Goal: Task Accomplishment & Management: Manage account settings

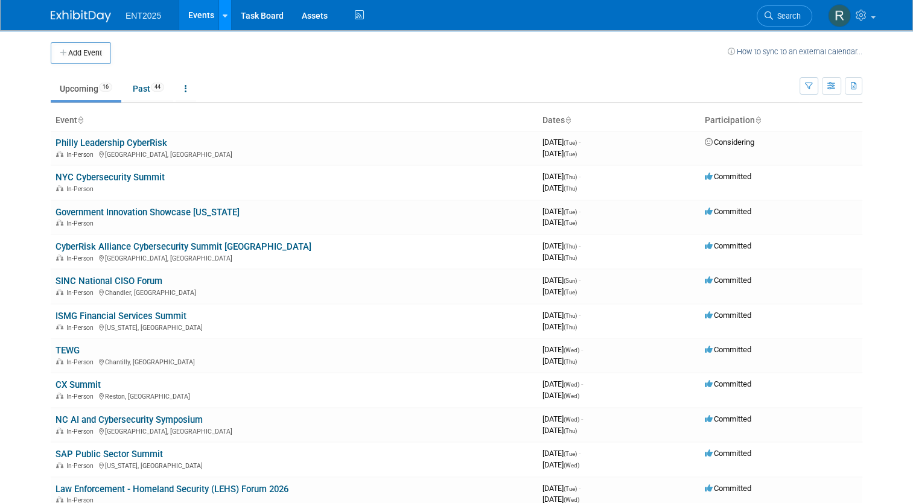
click at [223, 18] on icon at bounding box center [225, 16] width 5 height 8
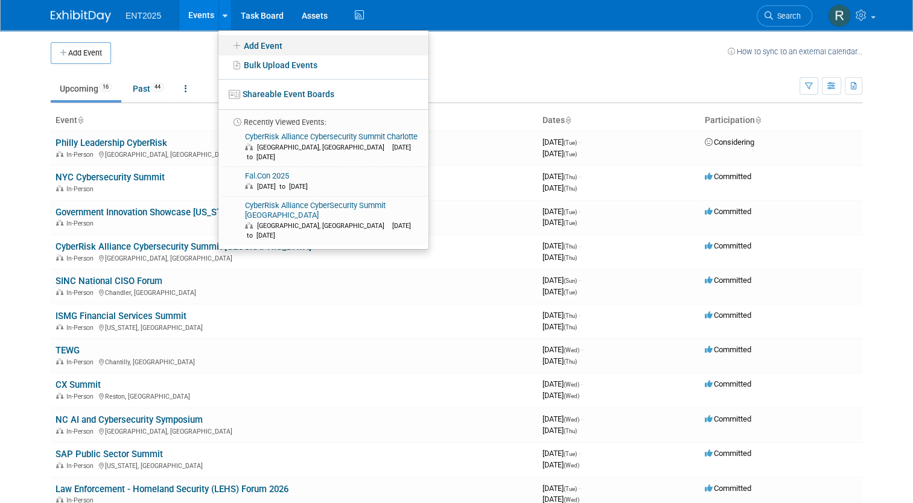
click at [249, 47] on link "Add Event" at bounding box center [324, 45] width 210 height 21
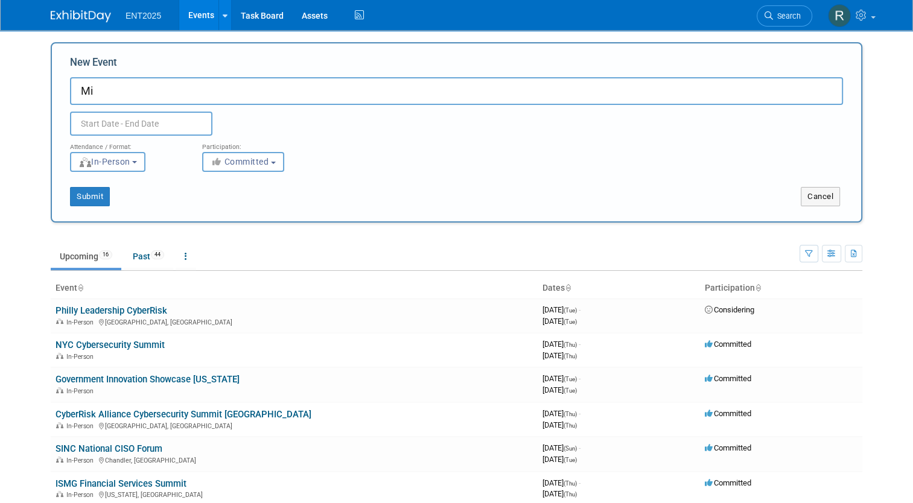
type input "M"
type input "CyberRisk Collaborative Leadership Exchange Philly"
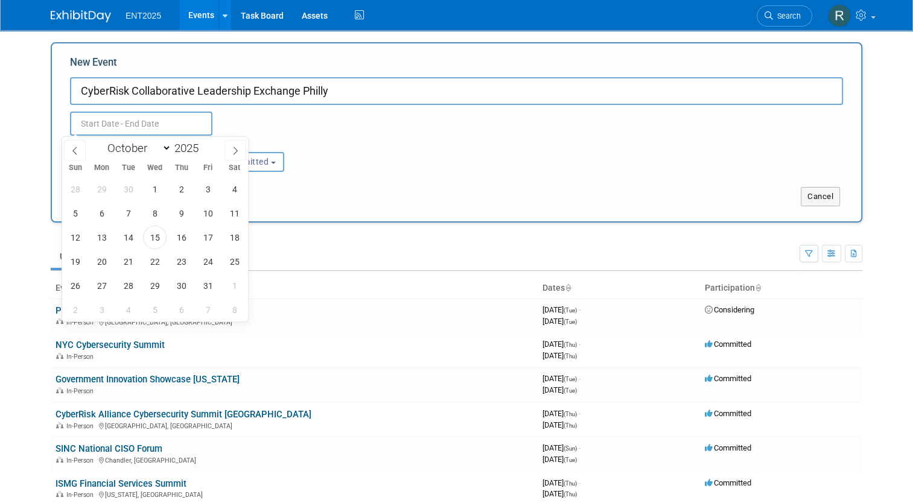
click at [92, 124] on input "text" at bounding box center [141, 124] width 142 height 24
click at [128, 264] on span "21" at bounding box center [129, 262] width 24 height 24
type input "[DATE] to [DATE]"
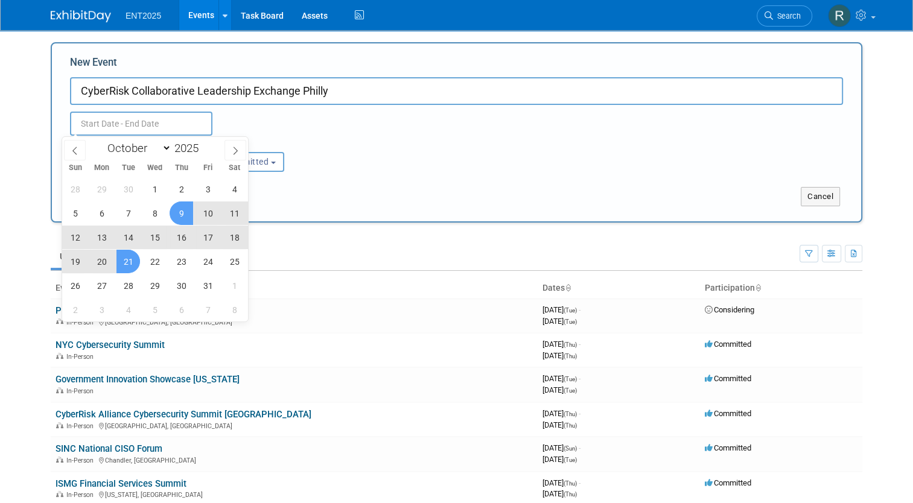
type input "[DATE] to [DATE]"
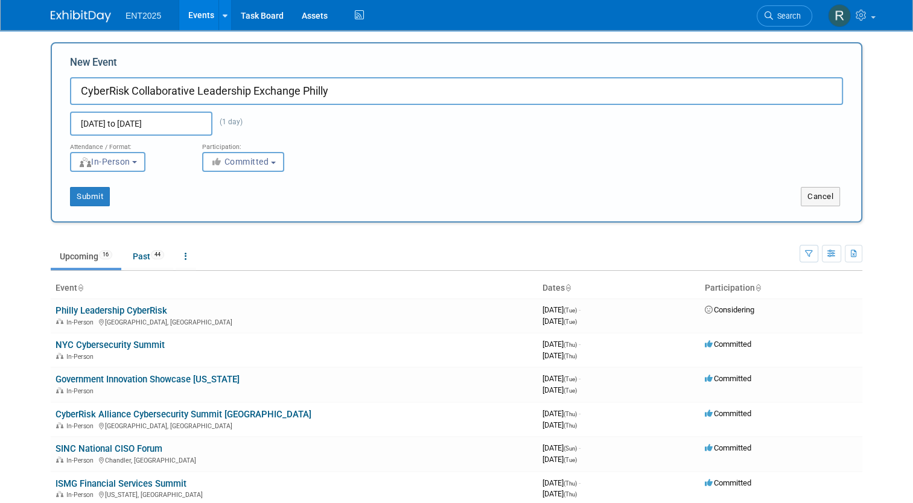
click at [401, 148] on div "Attendance / Format: <img src="https://www.exhibitday.com/Images/Format-InPerso…" at bounding box center [456, 154] width 791 height 36
drag, startPoint x: 77, startPoint y: 199, endPoint x: 435, endPoint y: 180, distance: 357.9
click at [435, 180] on div "Submit Cancel" at bounding box center [456, 189] width 791 height 34
click at [828, 196] on button "Cancel" at bounding box center [820, 196] width 39 height 19
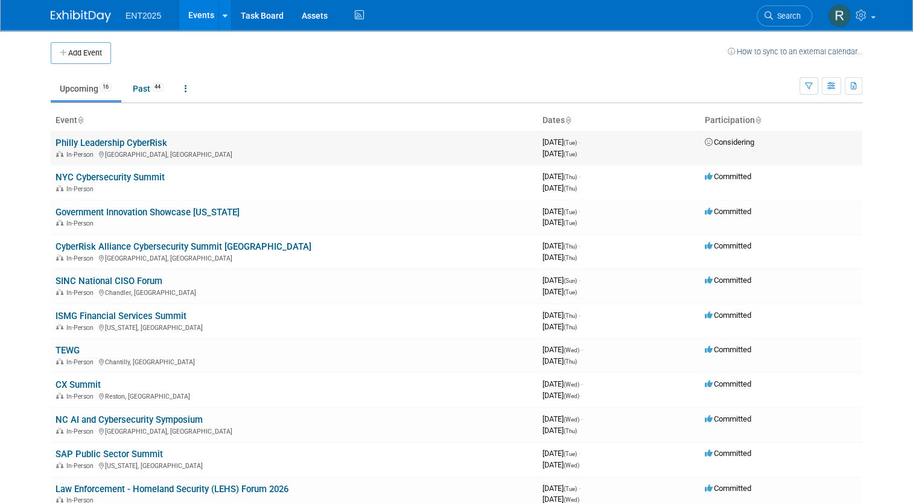
click at [104, 138] on link "Philly Leadership CyberRisk" at bounding box center [112, 143] width 112 height 11
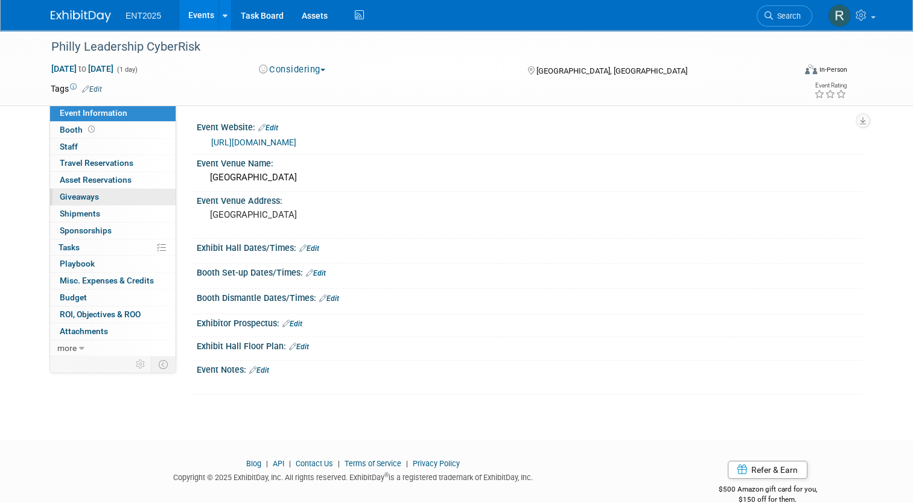
click at [85, 197] on span "Giveaways 0" at bounding box center [79, 197] width 39 height 10
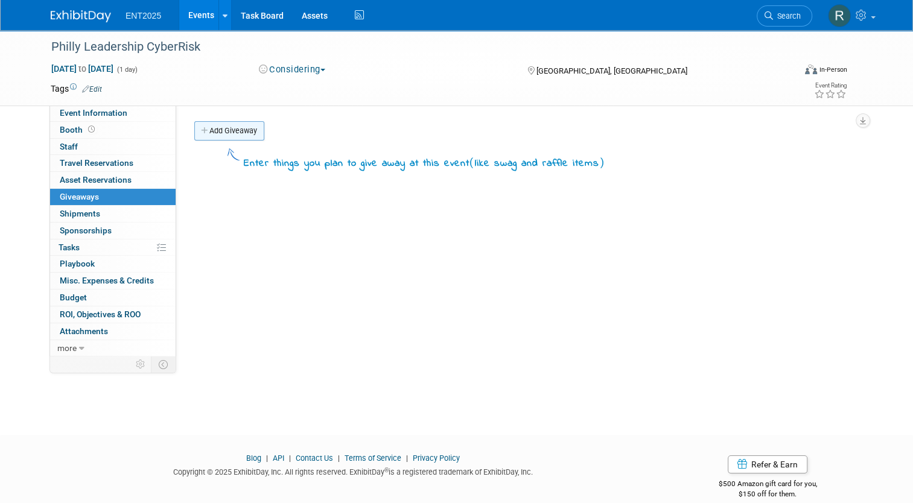
click at [201, 127] on icon at bounding box center [205, 131] width 8 height 8
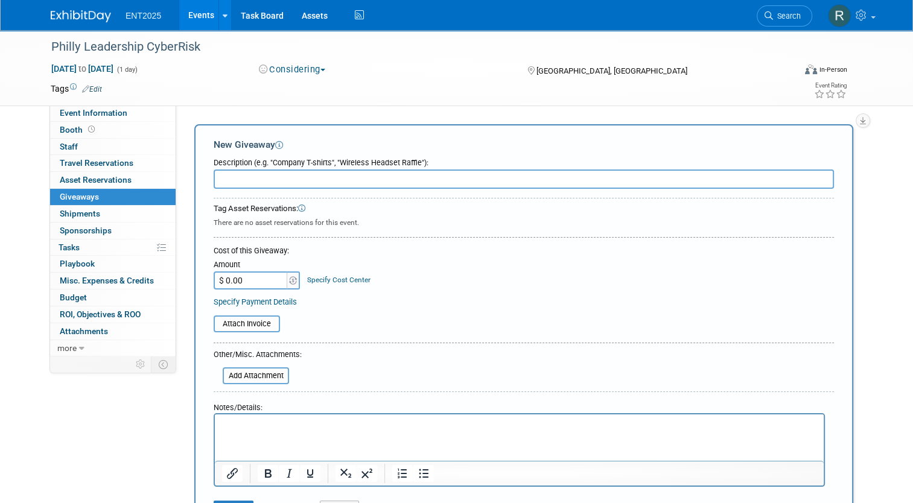
click at [239, 180] on input "text" at bounding box center [524, 179] width 621 height 19
click at [283, 178] on input "Executive swag" at bounding box center [524, 179] width 621 height 19
type input "Executive swag"
click at [258, 431] on p "Rich Text Area. Press ALT-0 for help." at bounding box center [519, 426] width 595 height 12
click at [222, 426] on p "Executive Notebook & Pen" at bounding box center [519, 426] width 595 height 12
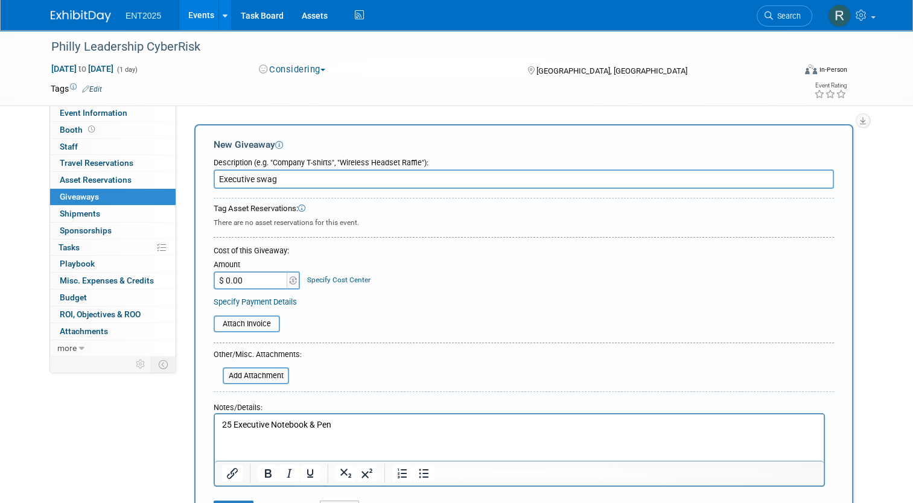
click at [308, 423] on p "25 Executive Notebook & Pen" at bounding box center [519, 426] width 595 height 12
click at [342, 425] on p "25 Executive Notebooks & Pen" at bounding box center [519, 426] width 595 height 12
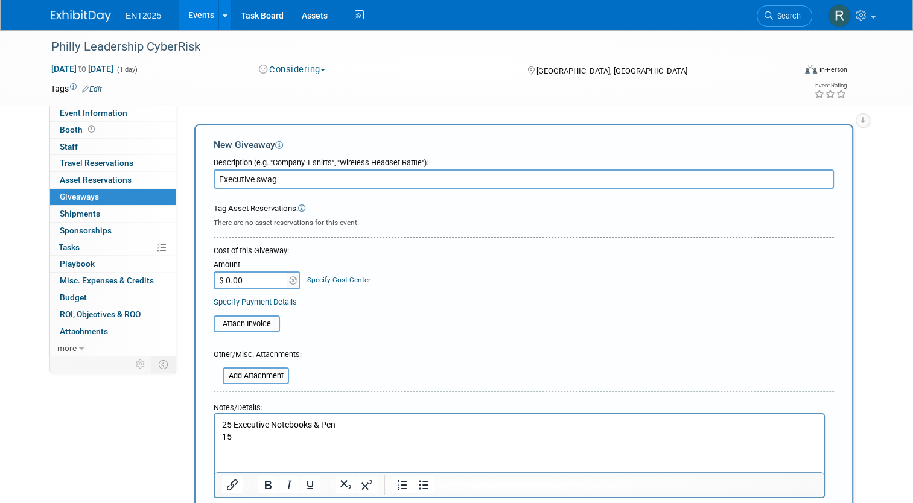
click at [345, 427] on p "25 Executive Notebooks & Pen" at bounding box center [519, 426] width 595 height 12
click at [253, 439] on p "15" at bounding box center [519, 438] width 595 height 12
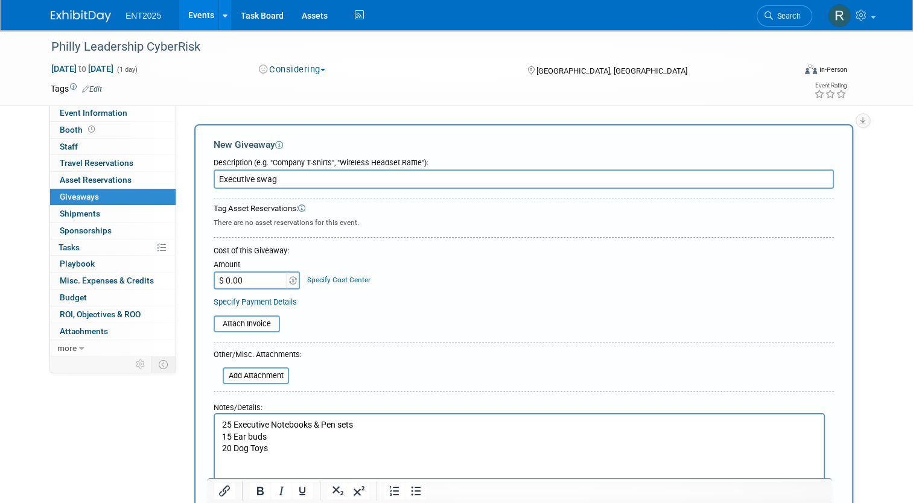
click at [279, 437] on p "15 Ear buds" at bounding box center [519, 438] width 595 height 12
drag, startPoint x: 233, startPoint y: 459, endPoint x: 220, endPoint y: 462, distance: 13.0
click at [220, 462] on html "25 Executive Notebooks & Pen sets 15 Ear buds 15 Wall chargers 20 Dog Toys" at bounding box center [519, 447] width 609 height 64
click at [351, 461] on p "15 Dog Toys" at bounding box center [519, 461] width 595 height 12
click at [270, 435] on p "15 Ear buds" at bounding box center [519, 438] width 595 height 12
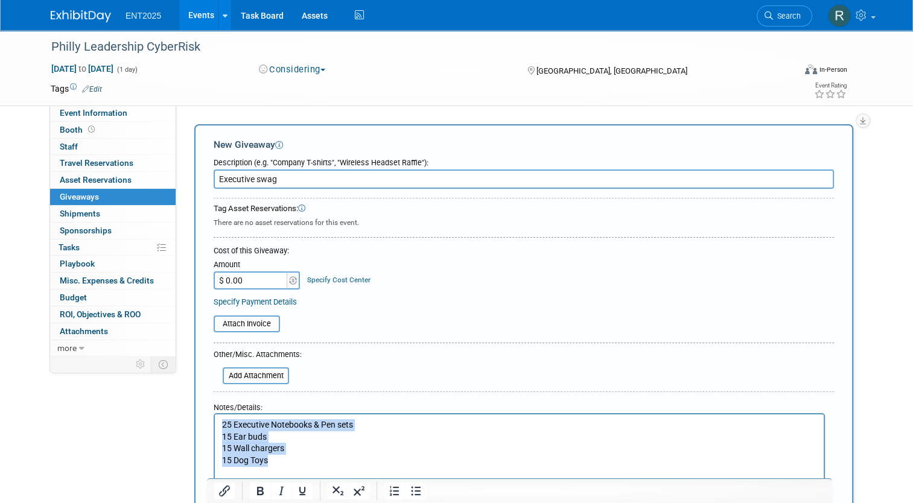
drag, startPoint x: 272, startPoint y: 457, endPoint x: 217, endPoint y: 427, distance: 62.9
click at [217, 427] on html "25 Executive Notebooks & Pen sets 15 Ear buds 15 Wall chargers 15 Dog Toys" at bounding box center [519, 447] width 609 height 64
click at [287, 456] on p "15 Dog Toys" at bounding box center [519, 461] width 595 height 12
drag, startPoint x: 272, startPoint y: 461, endPoint x: 215, endPoint y: 427, distance: 66.4
click at [215, 427] on html "25 Executive Notebooks & Pen sets 15 Ear buds 15 Wall chargers 15 Dog Toys" at bounding box center [519, 447] width 609 height 64
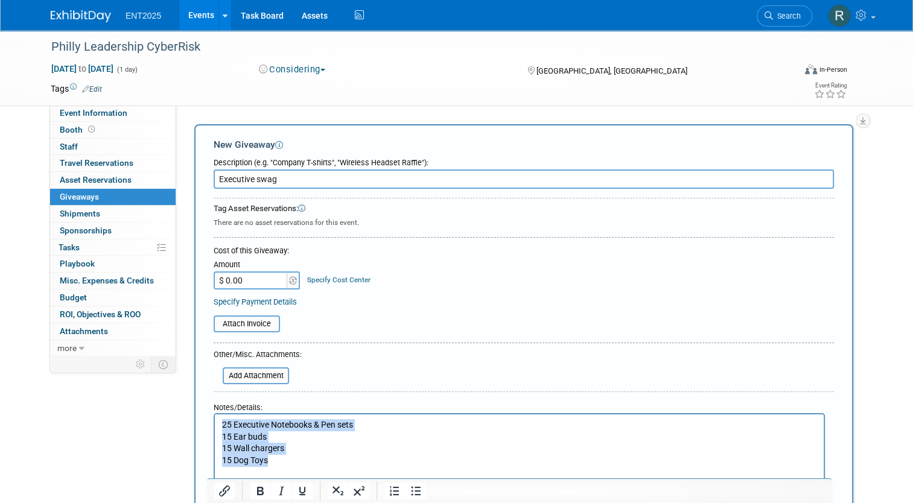
copy body "25 Executive Notebooks & Pen sets 15 Ear buds 15 Wall chargers 15 Dog Toys"
click at [394, 452] on p "15 Wall chargers" at bounding box center [519, 449] width 595 height 12
drag, startPoint x: 277, startPoint y: 459, endPoint x: 208, endPoint y: 422, distance: 78.3
click at [215, 422] on html "25 Executive Notebooks & Pen sets 15 Ear buds 15 Wall chargers 15 Dog Toys" at bounding box center [519, 447] width 609 height 64
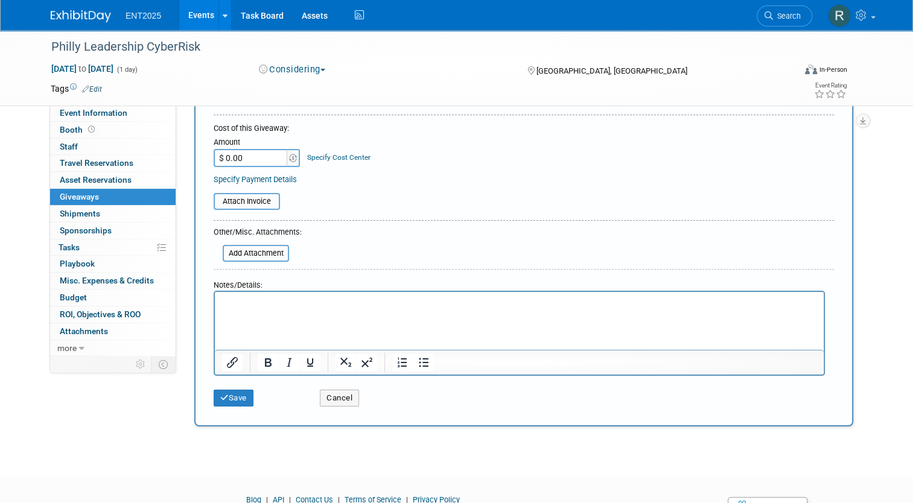
scroll to position [126, 0]
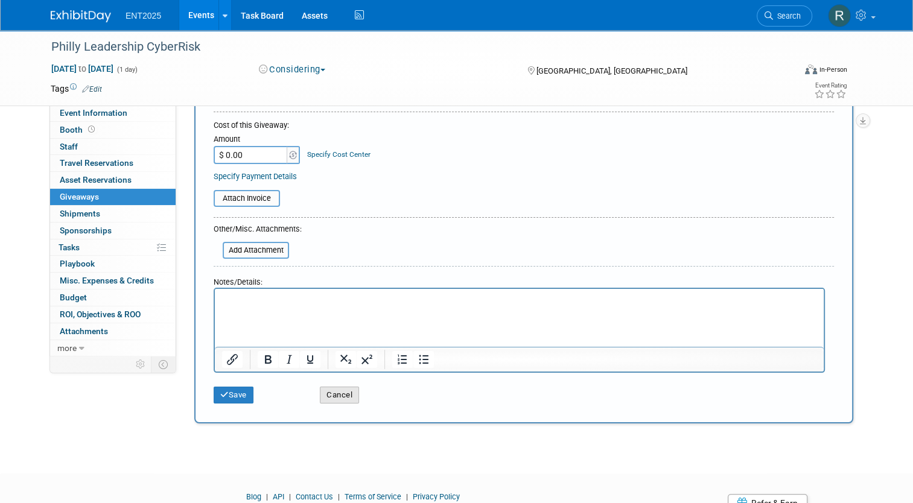
click at [340, 397] on button "Cancel" at bounding box center [339, 395] width 39 height 17
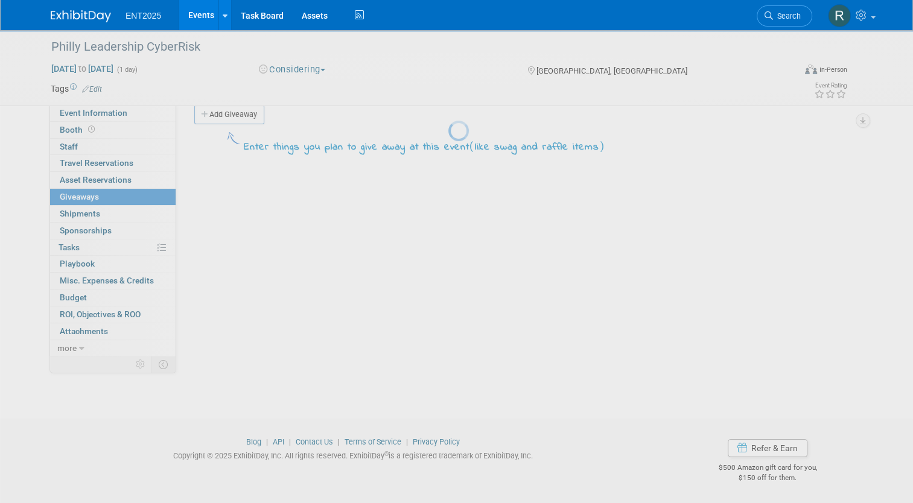
scroll to position [0, 0]
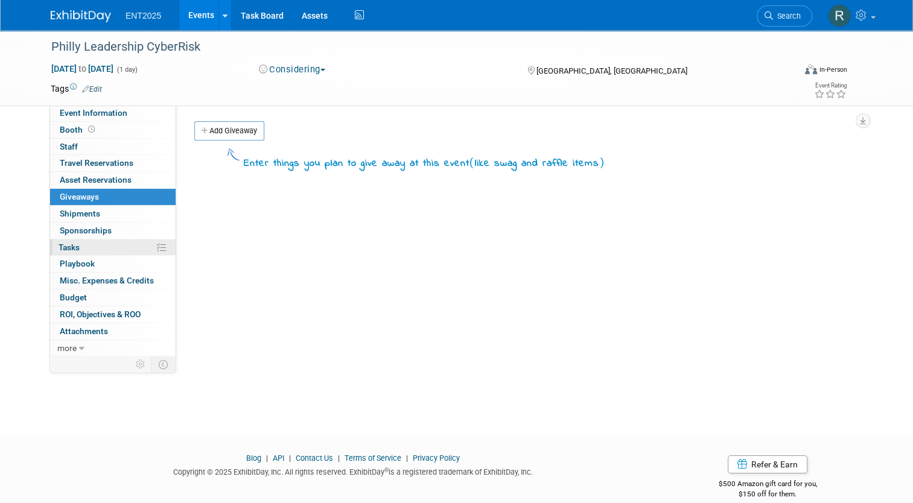
click at [69, 251] on span "Tasks 0%" at bounding box center [69, 248] width 21 height 10
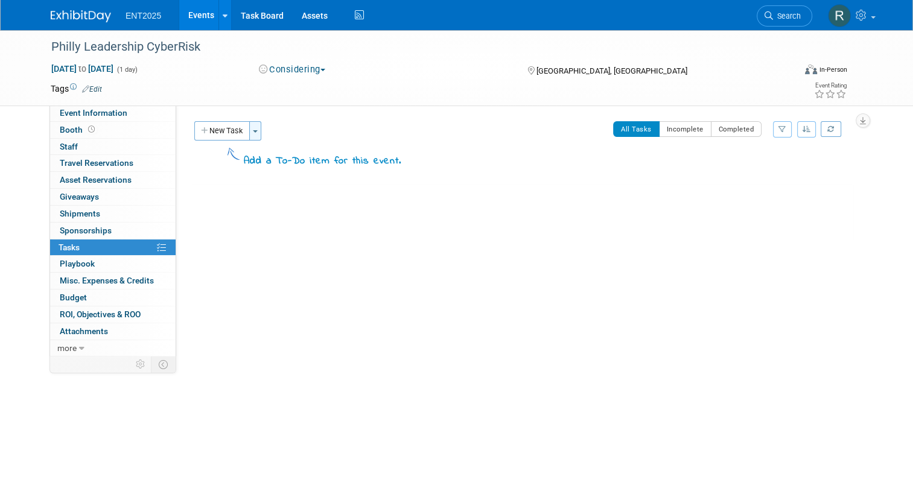
click at [251, 134] on button "Toggle Dropdown" at bounding box center [255, 130] width 12 height 19
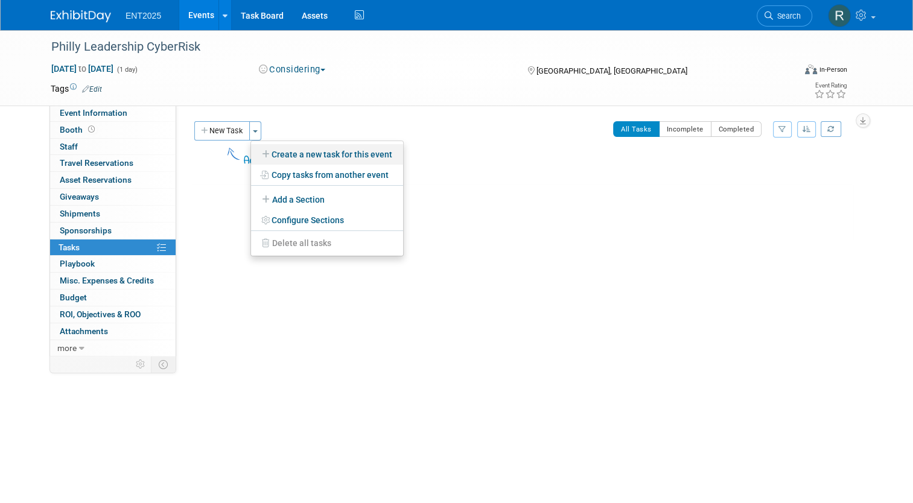
click at [287, 156] on link "Create a new task for this event" at bounding box center [327, 154] width 152 height 21
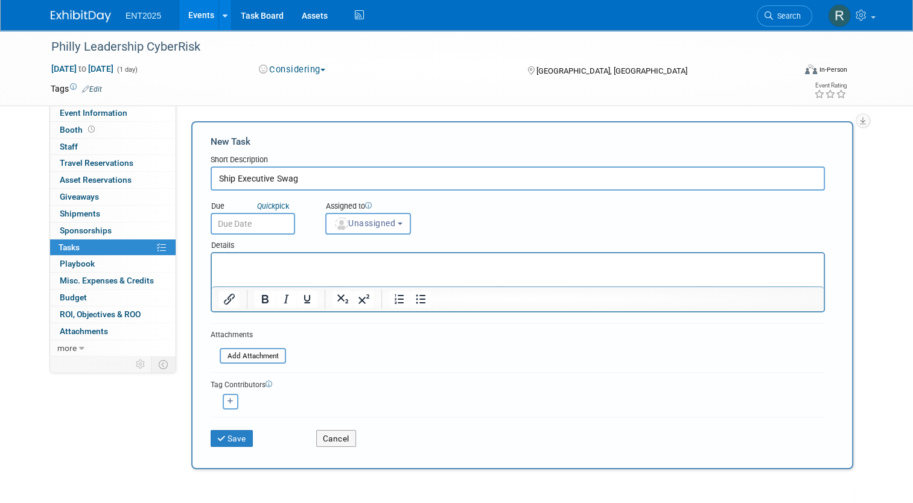
type input "Ship Executive Swag"
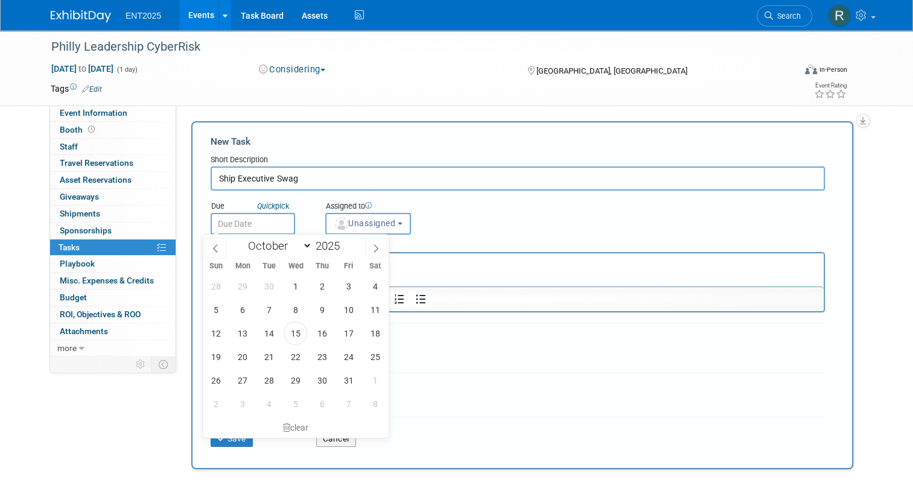
click at [257, 223] on input "text" at bounding box center [253, 224] width 85 height 22
click at [350, 336] on span "17" at bounding box center [349, 334] width 24 height 24
type input "[DATE]"
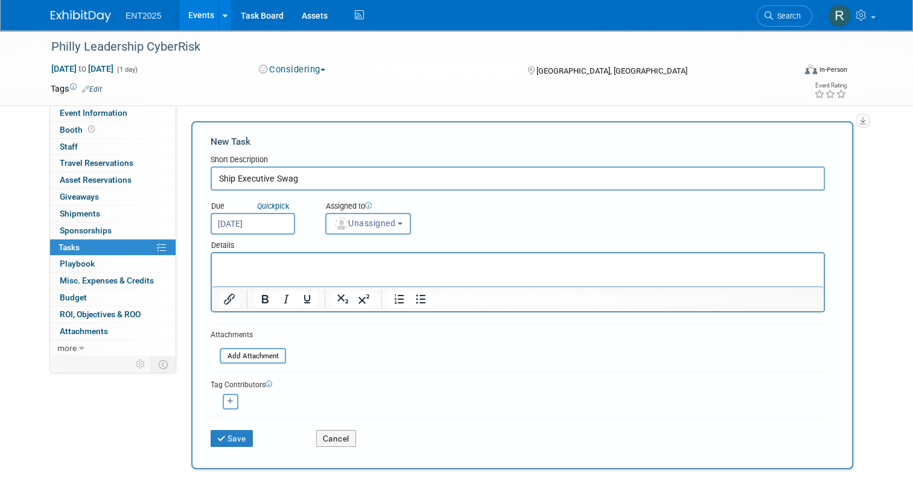
click at [400, 223] on button "Unassigned" at bounding box center [368, 224] width 86 height 22
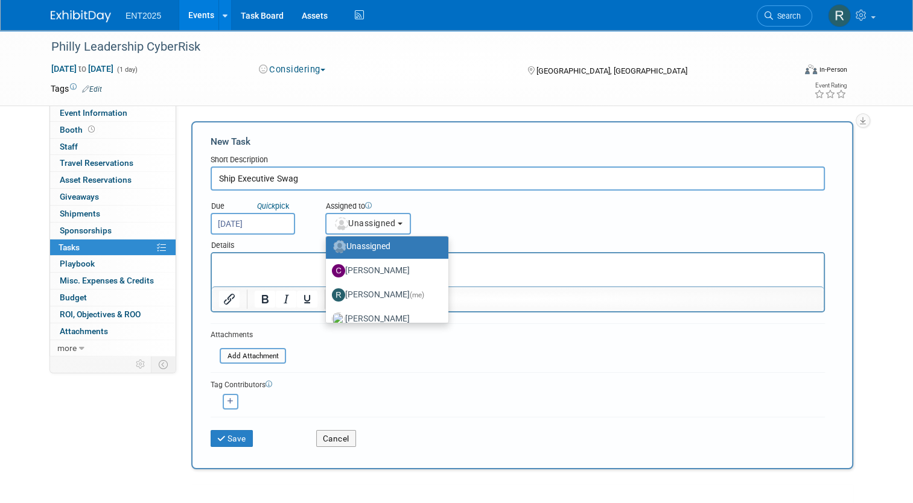
scroll to position [10, 0]
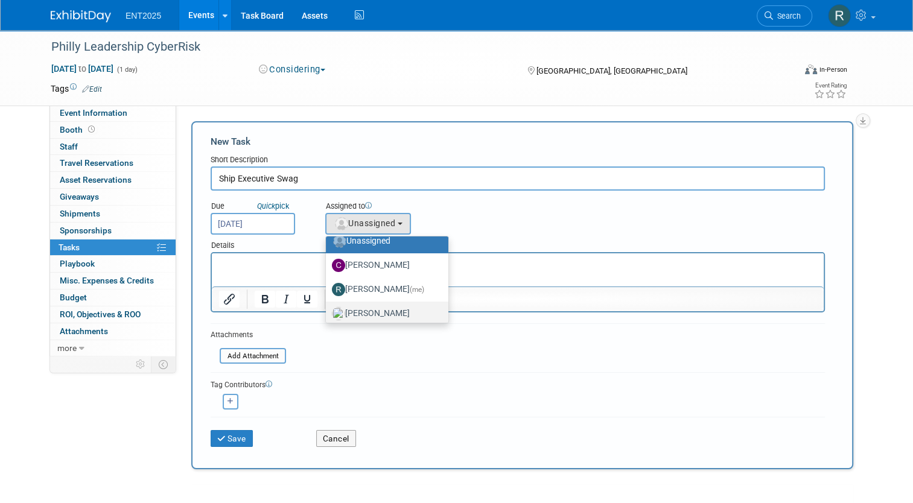
click at [381, 308] on label "[PERSON_NAME]" at bounding box center [384, 313] width 104 height 19
click at [328, 308] on input "[PERSON_NAME]" at bounding box center [324, 312] width 8 height 8
select select "fd414d53-3d64-4b99-a4d4-d4a7ab262892"
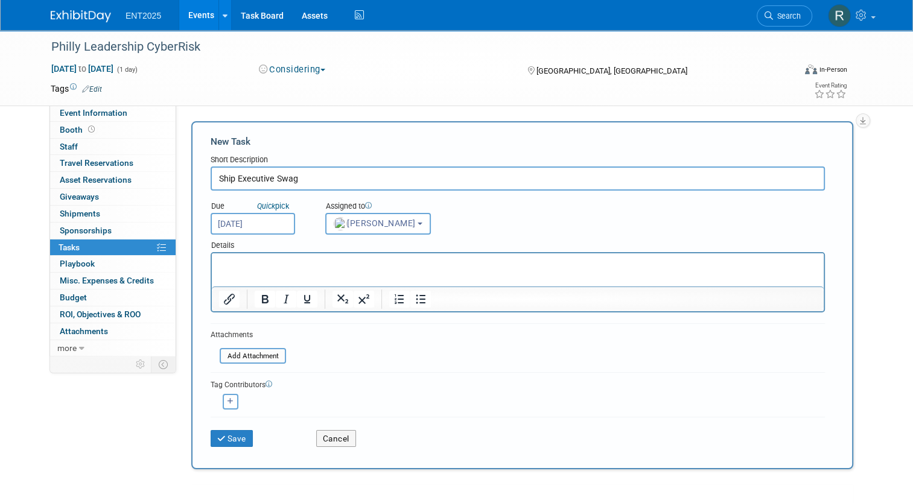
click at [217, 260] on html at bounding box center [518, 262] width 612 height 17
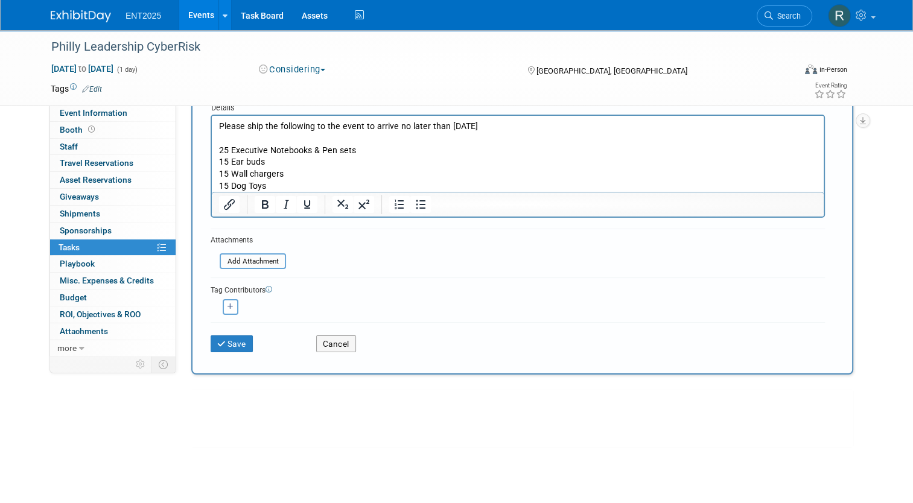
scroll to position [152, 0]
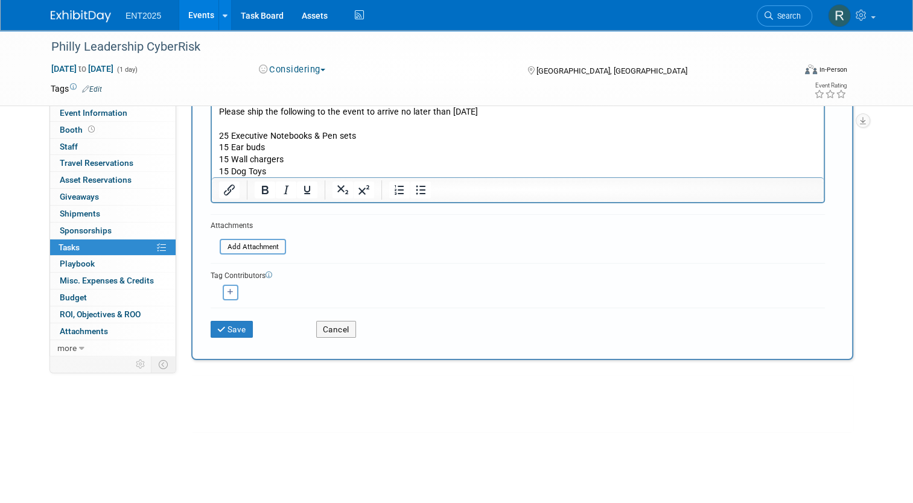
click at [270, 145] on p "15 Ear buds" at bounding box center [518, 148] width 598 height 12
click at [299, 156] on p "15 Wall chargers" at bounding box center [518, 160] width 598 height 12
click at [278, 170] on p "15 Dog Toys" at bounding box center [518, 172] width 598 height 12
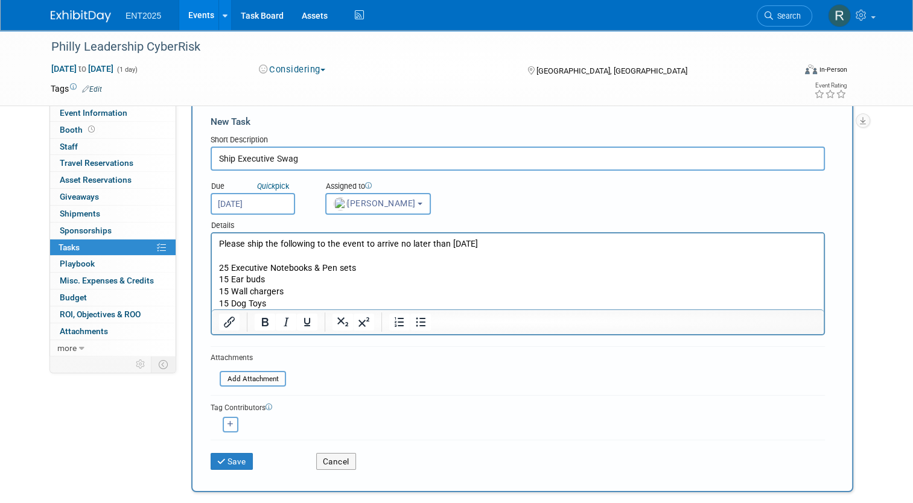
scroll to position [32, 0]
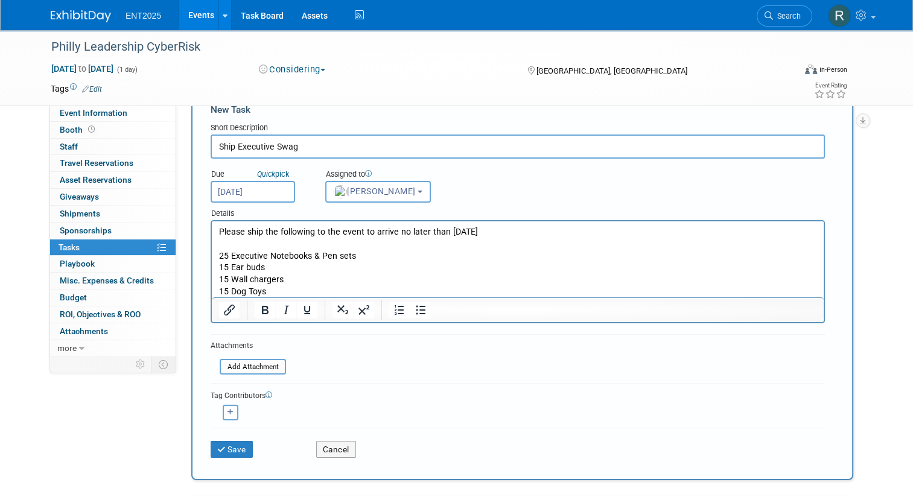
drag, startPoint x: 225, startPoint y: 448, endPoint x: 362, endPoint y: 401, distance: 145.3
click at [362, 401] on form "New Task Short Description Ship Executive Swag Due Quick pick [DATE] Unassigned" at bounding box center [523, 284] width 624 height 363
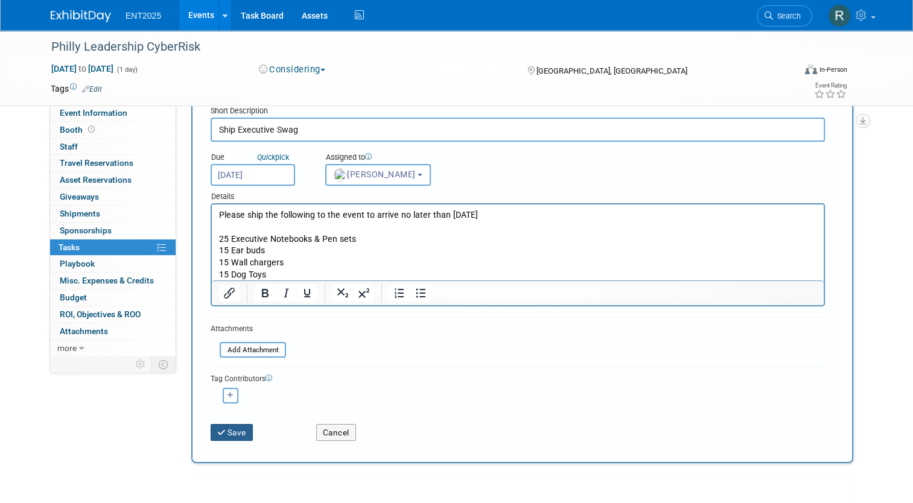
scroll to position [60, 0]
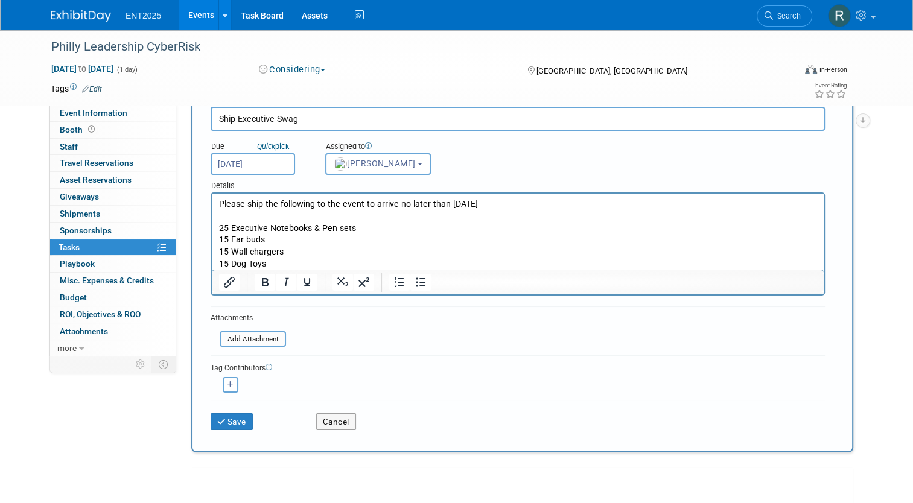
click at [270, 263] on p "15 Dog Toys" at bounding box center [518, 264] width 598 height 12
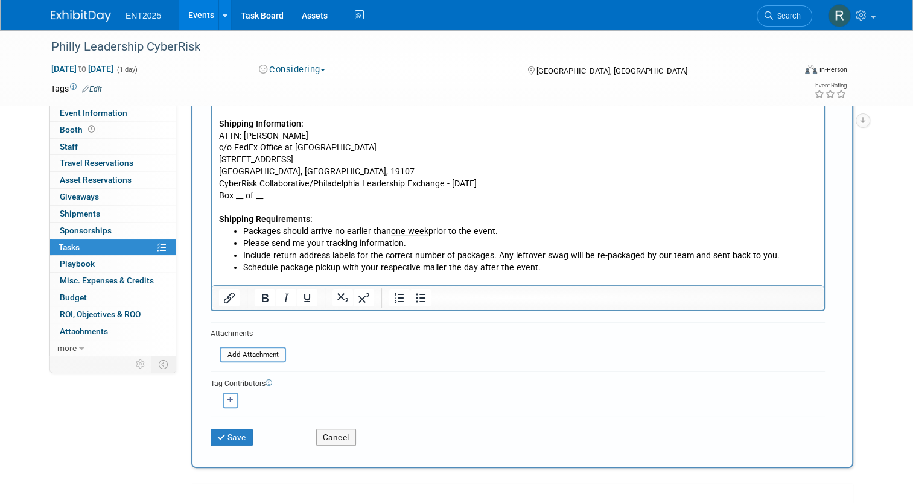
scroll to position [228, 0]
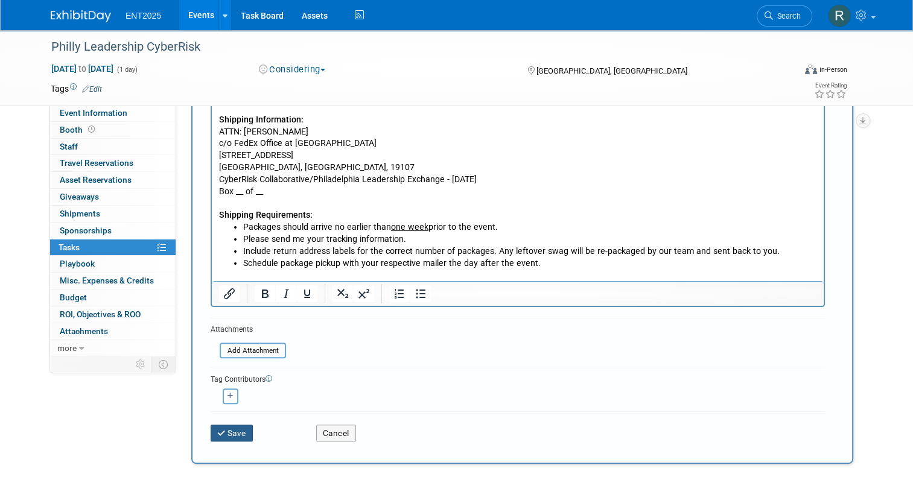
click at [226, 432] on button "Save" at bounding box center [232, 433] width 42 height 17
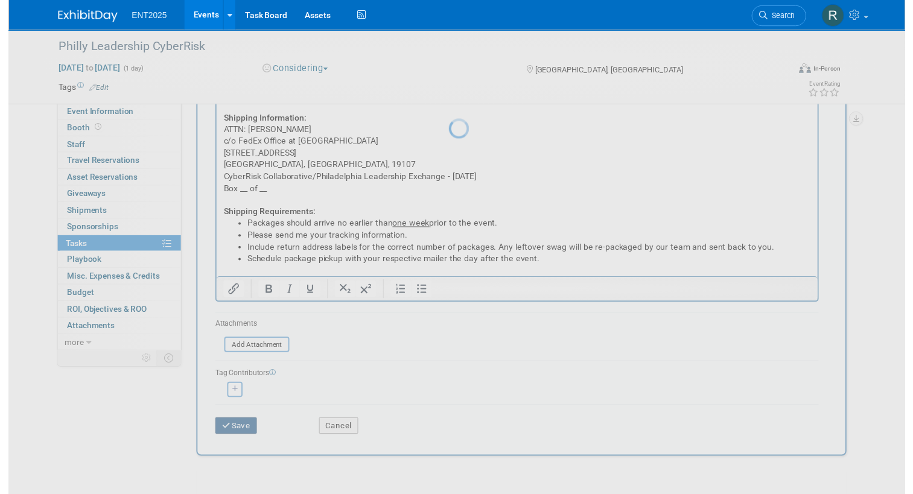
scroll to position [0, 0]
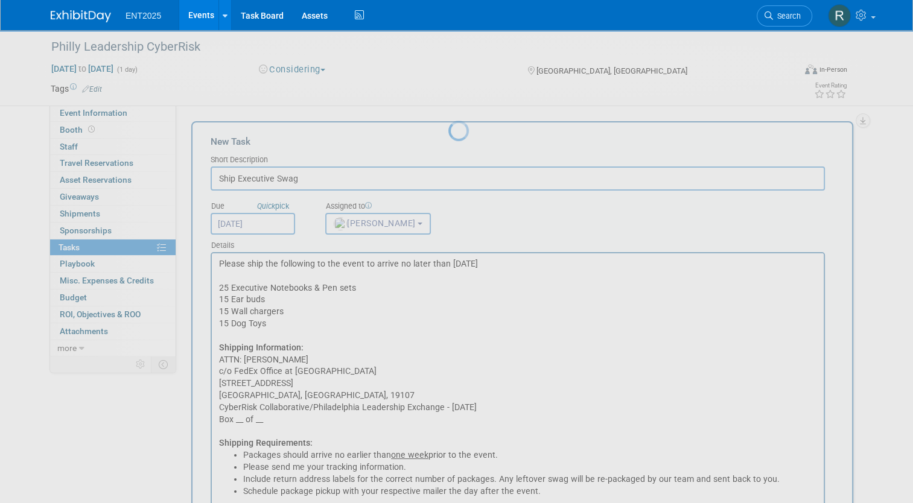
click at [449, 432] on div at bounding box center [457, 251] width 17 height 503
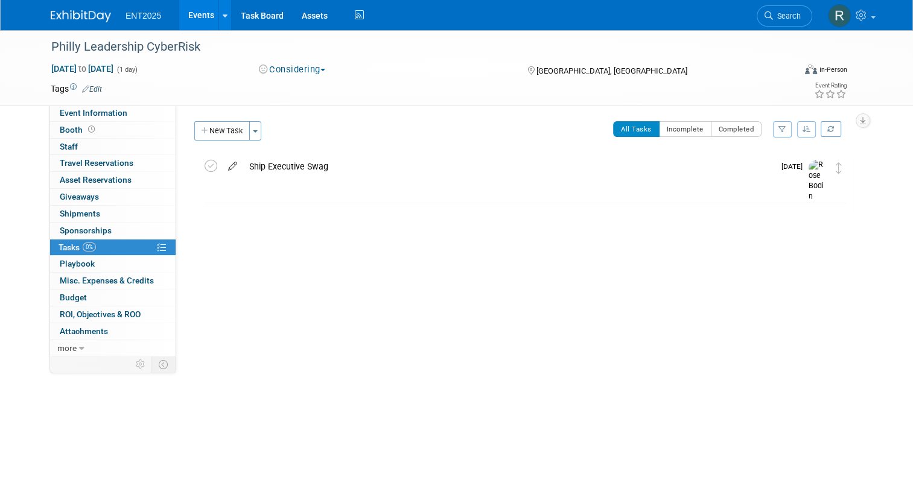
click at [226, 165] on icon at bounding box center [232, 163] width 21 height 15
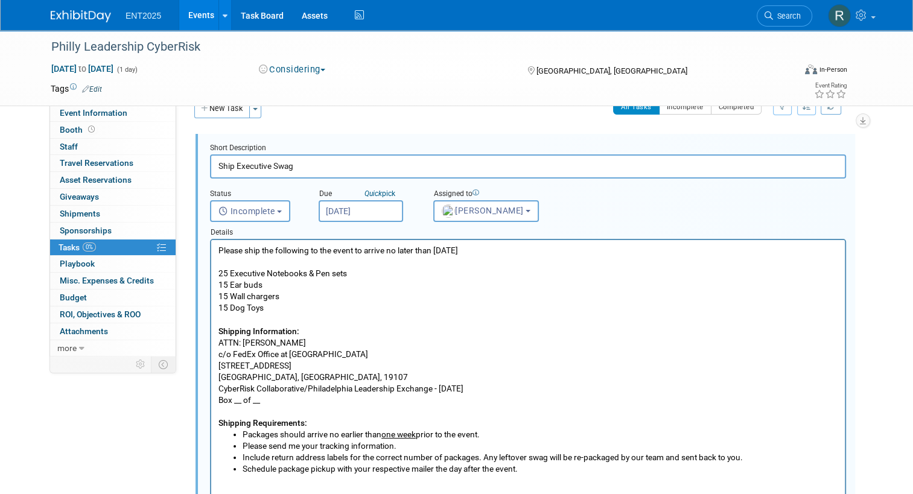
scroll to position [23, 0]
click at [284, 305] on p "Please ship the following to the event to arrive no later than [DATE] Executive…" at bounding box center [529, 336] width 620 height 184
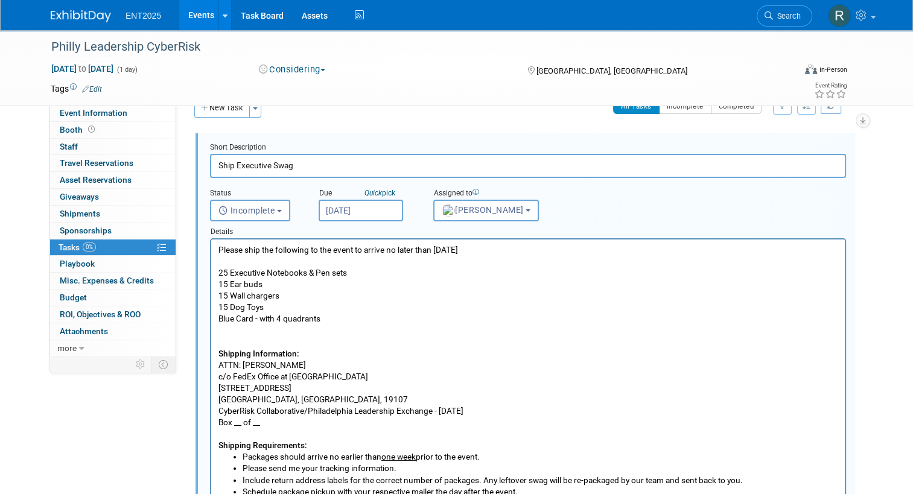
click at [220, 317] on p "Blue Card - with 4 quadrants" at bounding box center [529, 318] width 620 height 11
click at [236, 318] on p "15 - Blue Card - with 4 quadrants" at bounding box center [529, 318] width 620 height 11
click at [285, 317] on p "15 - 5x7 Blue Card - with 4 quadrants" at bounding box center [529, 318] width 620 height 11
click at [365, 320] on p "15 - 5x7 Blue Cards - with 4 quadrants" at bounding box center [529, 318] width 620 height 11
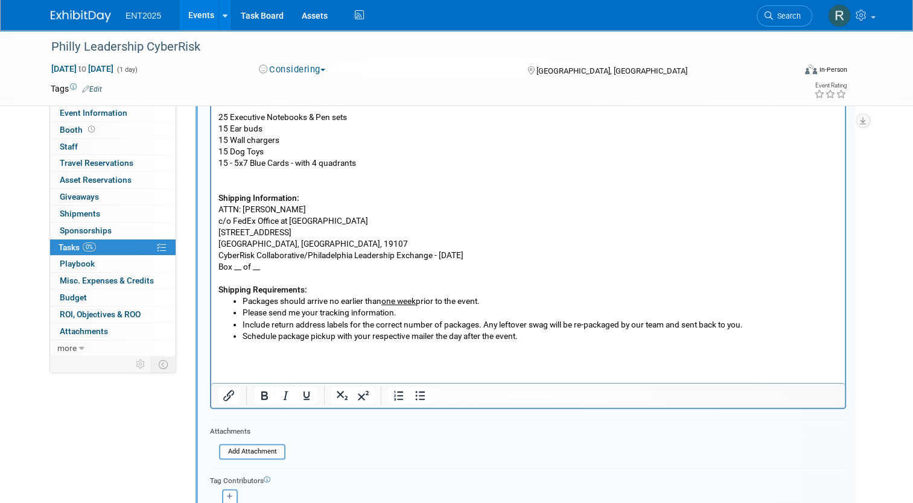
scroll to position [234, 0]
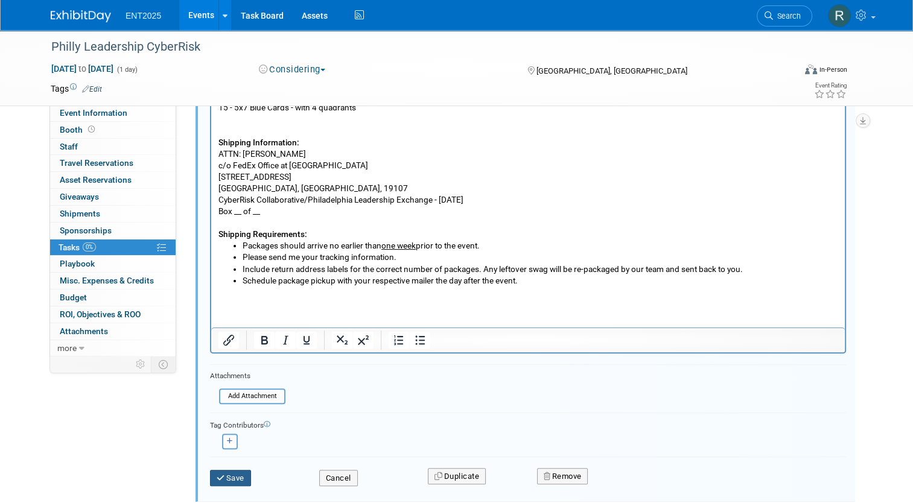
click at [227, 475] on button "Save" at bounding box center [230, 478] width 41 height 17
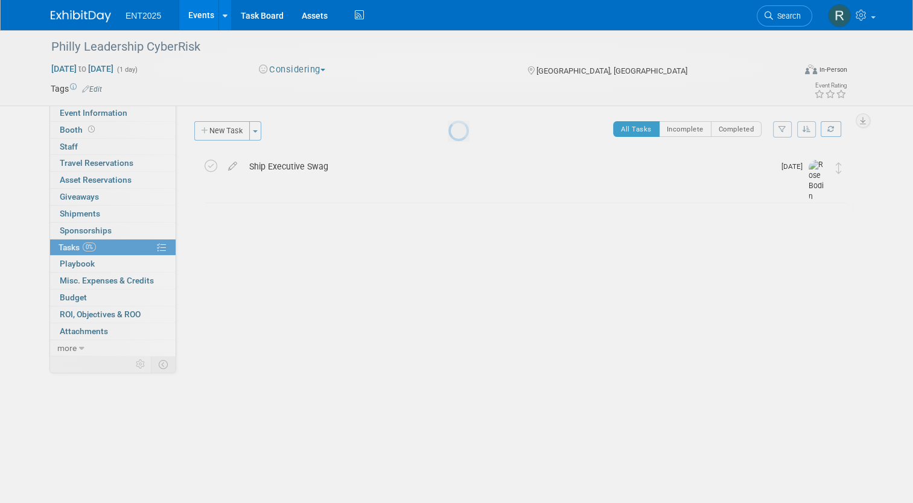
scroll to position [0, 0]
